Goal: Information Seeking & Learning: Find specific fact

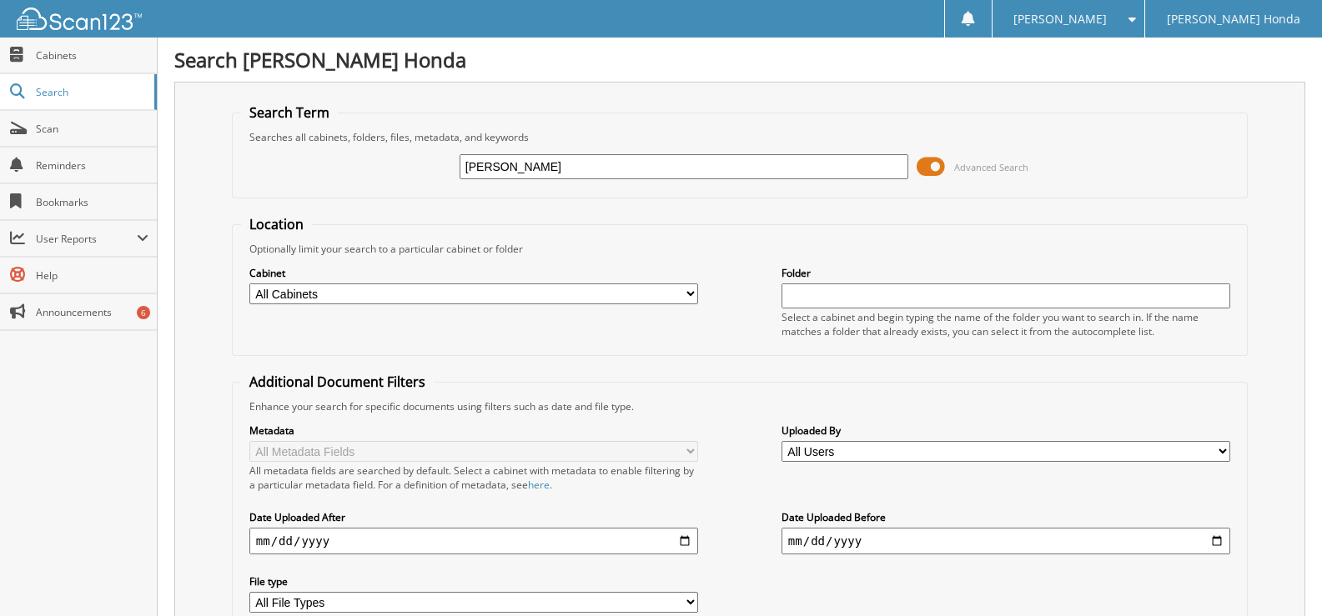
type input "[PERSON_NAME]"
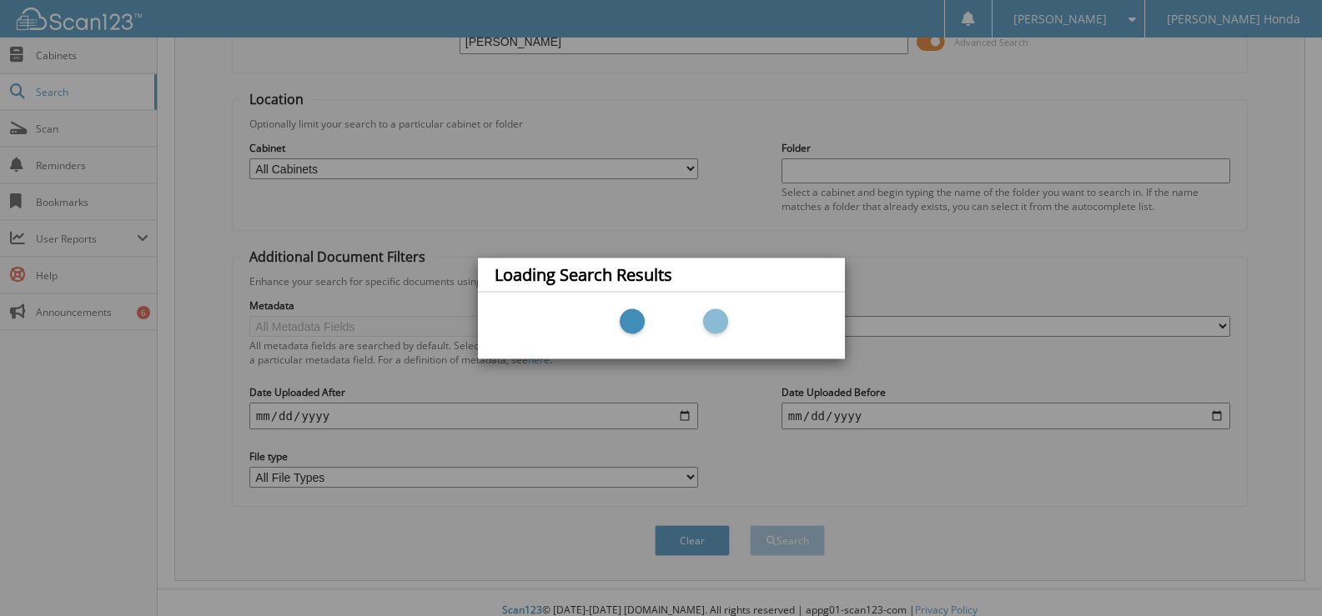
scroll to position [141, 0]
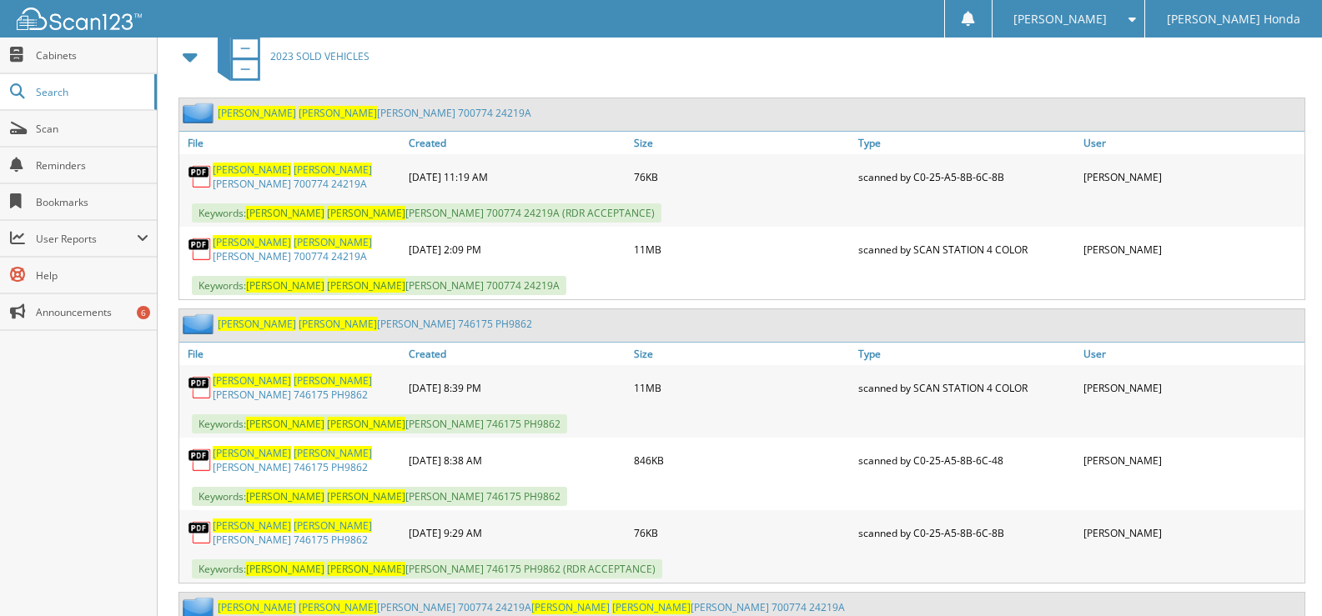
scroll to position [751, 0]
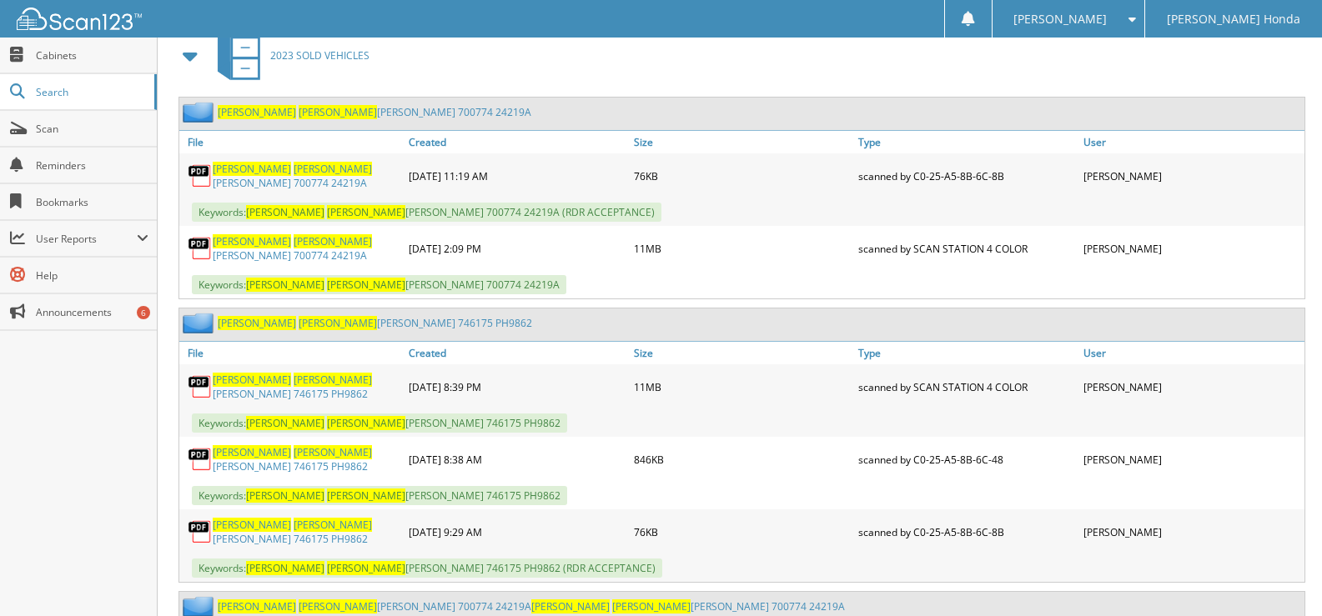
click at [234, 376] on span "[PERSON_NAME]" at bounding box center [252, 380] width 78 height 14
